Goal: Information Seeking & Learning: Learn about a topic

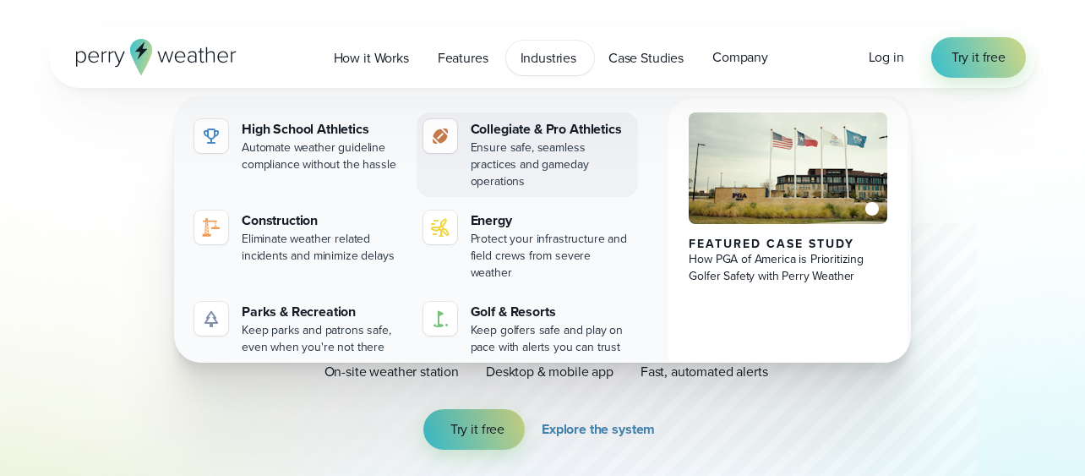
click at [521, 128] on div "Collegiate & Pro Athletics" at bounding box center [550, 129] width 161 height 20
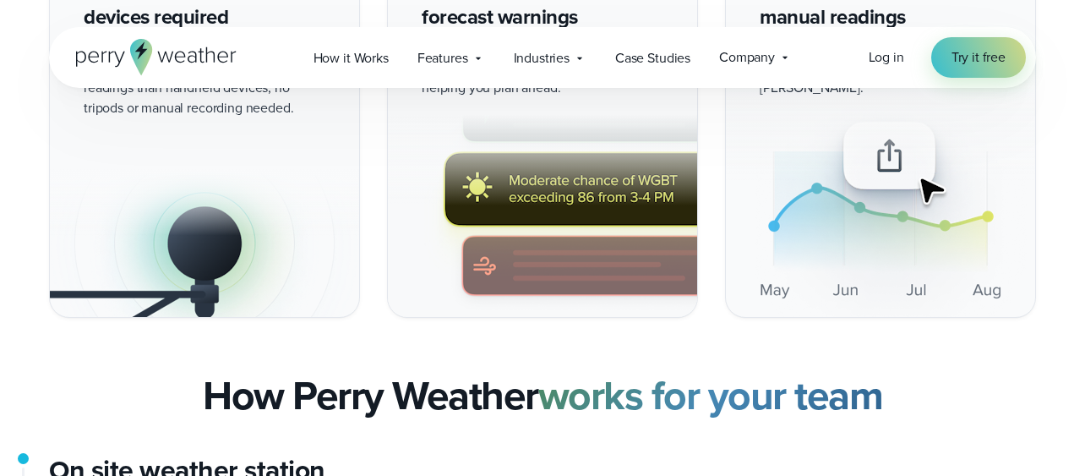
scroll to position [2679, 0]
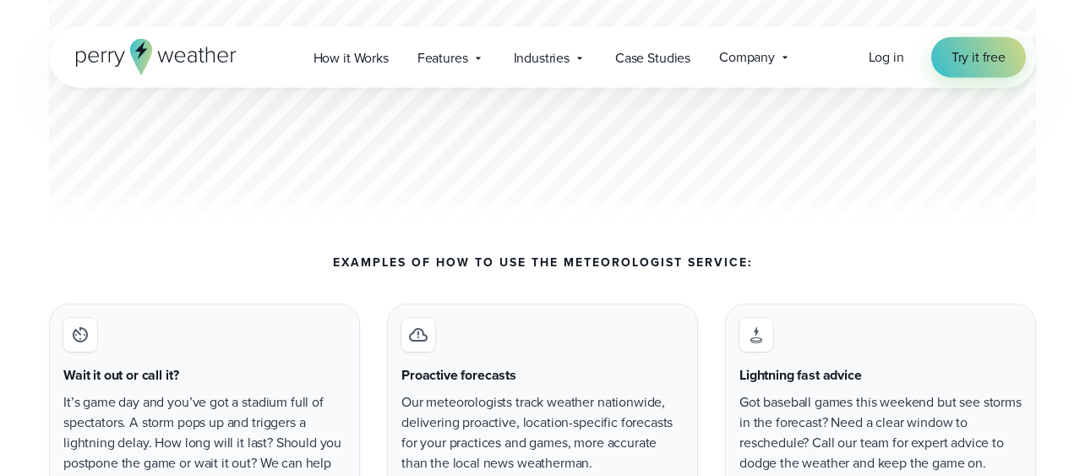
scroll to position [5737, 0]
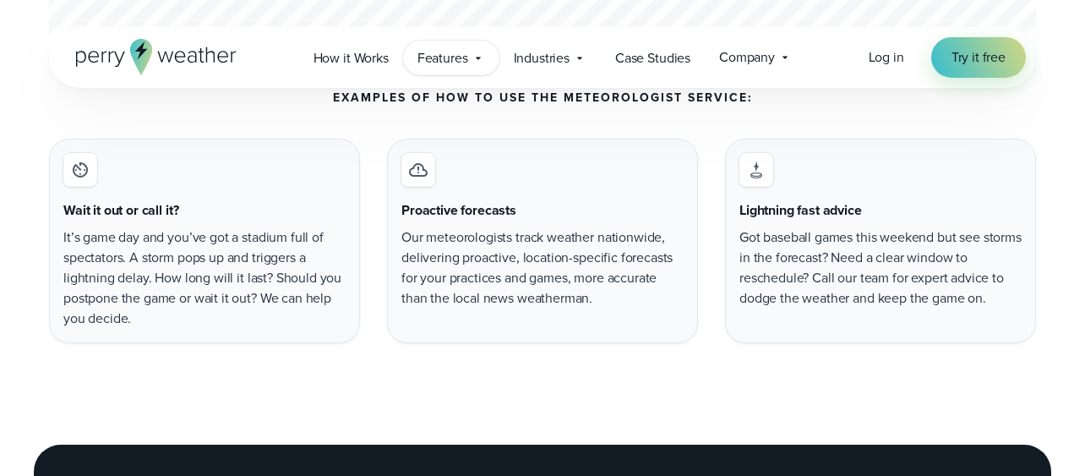
click at [459, 63] on span "Features" at bounding box center [442, 58] width 51 height 20
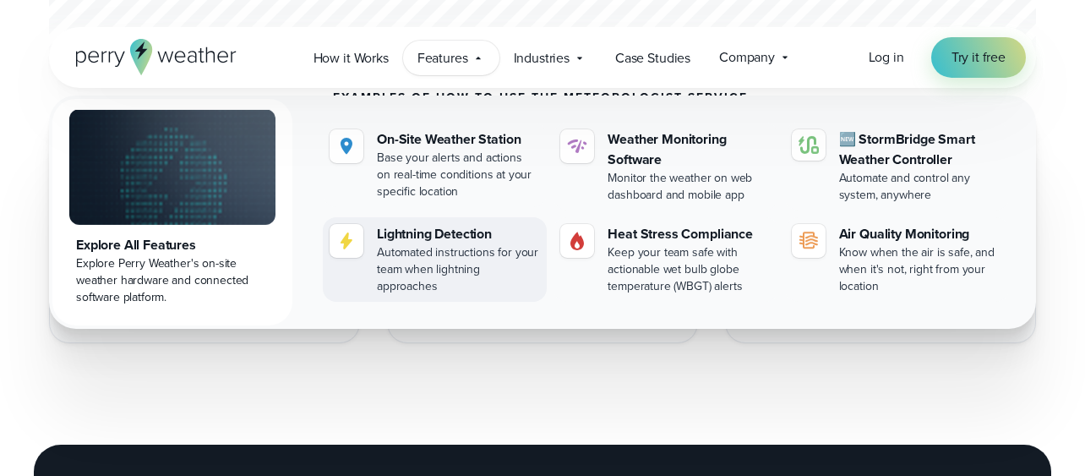
click at [443, 256] on div "Automated instructions for your team when lightning approaches" at bounding box center [458, 269] width 163 height 51
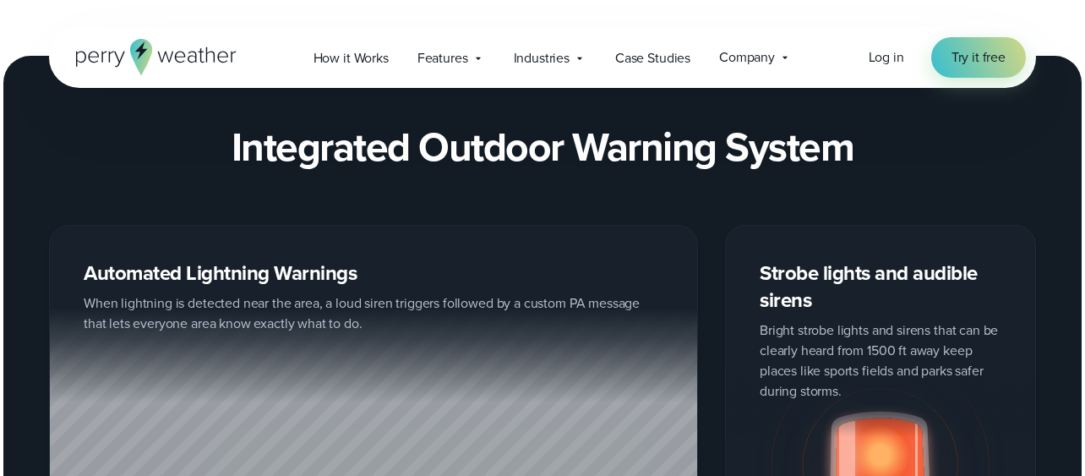
scroll to position [1976, 0]
